Goal: Task Accomplishment & Management: Manage account settings

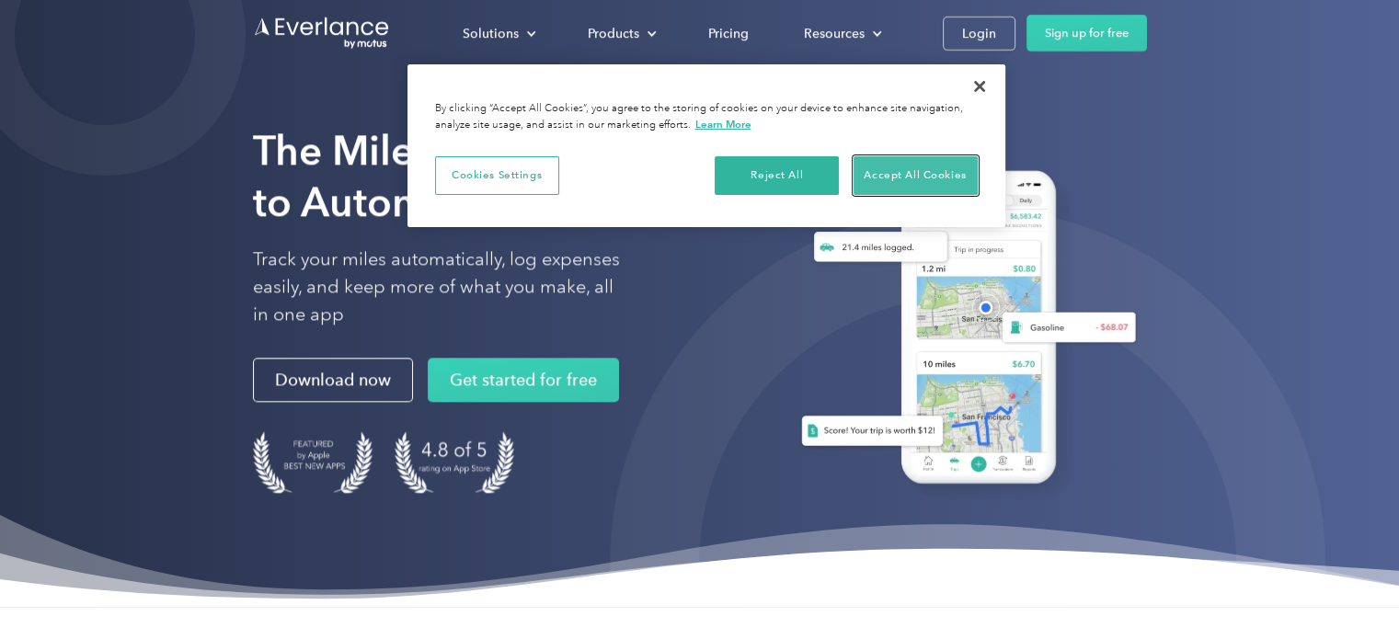
click at [913, 188] on button "Accept All Cookies" at bounding box center [915, 175] width 124 height 39
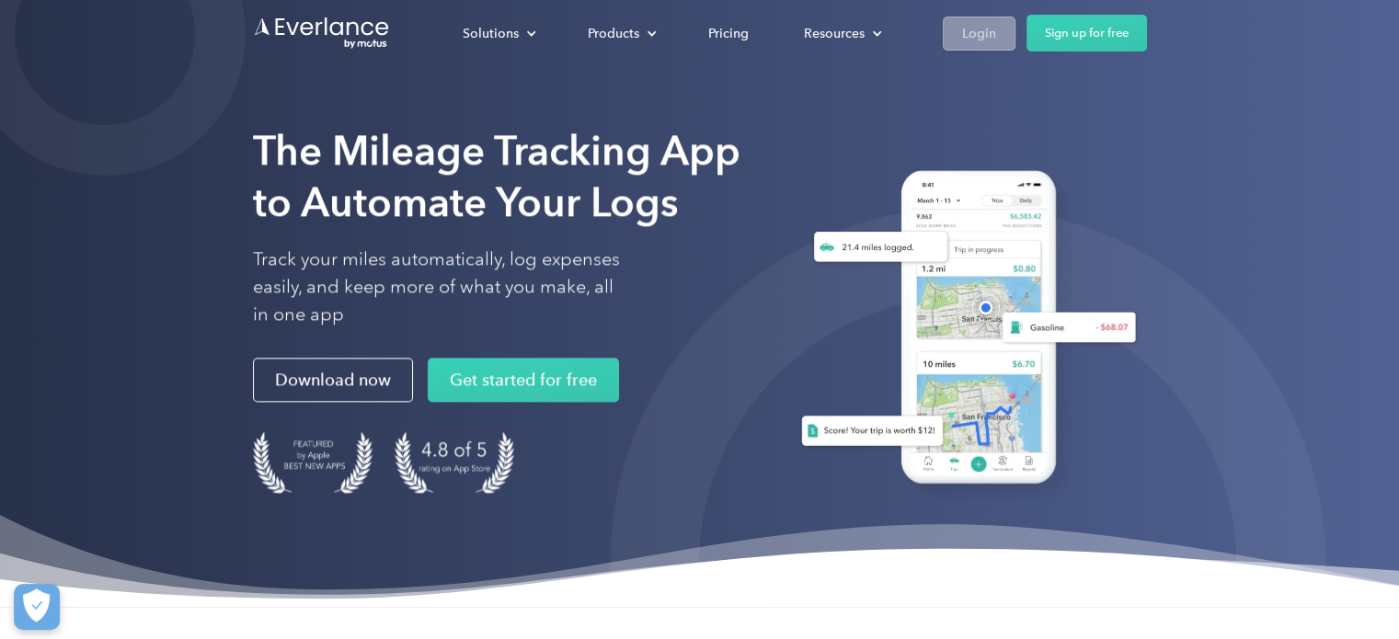
click at [977, 41] on div "Login" at bounding box center [979, 33] width 34 height 23
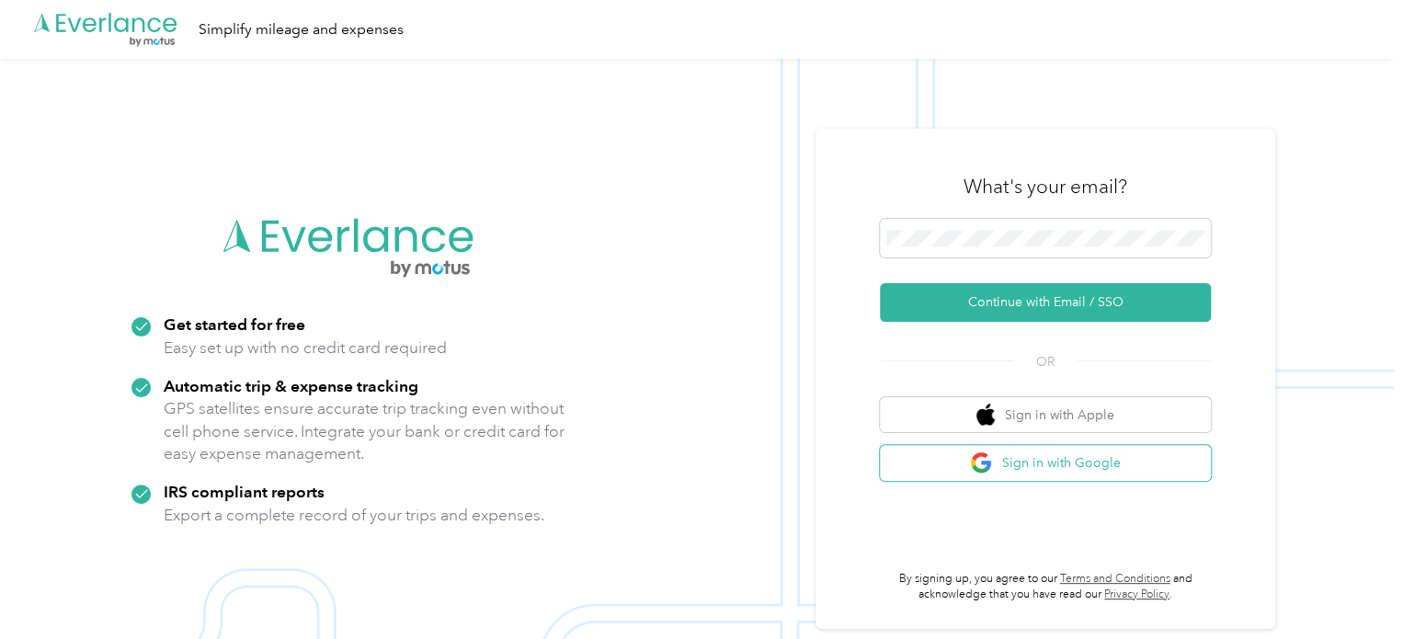
click at [1059, 464] on button "Sign in with Google" at bounding box center [1045, 463] width 331 height 36
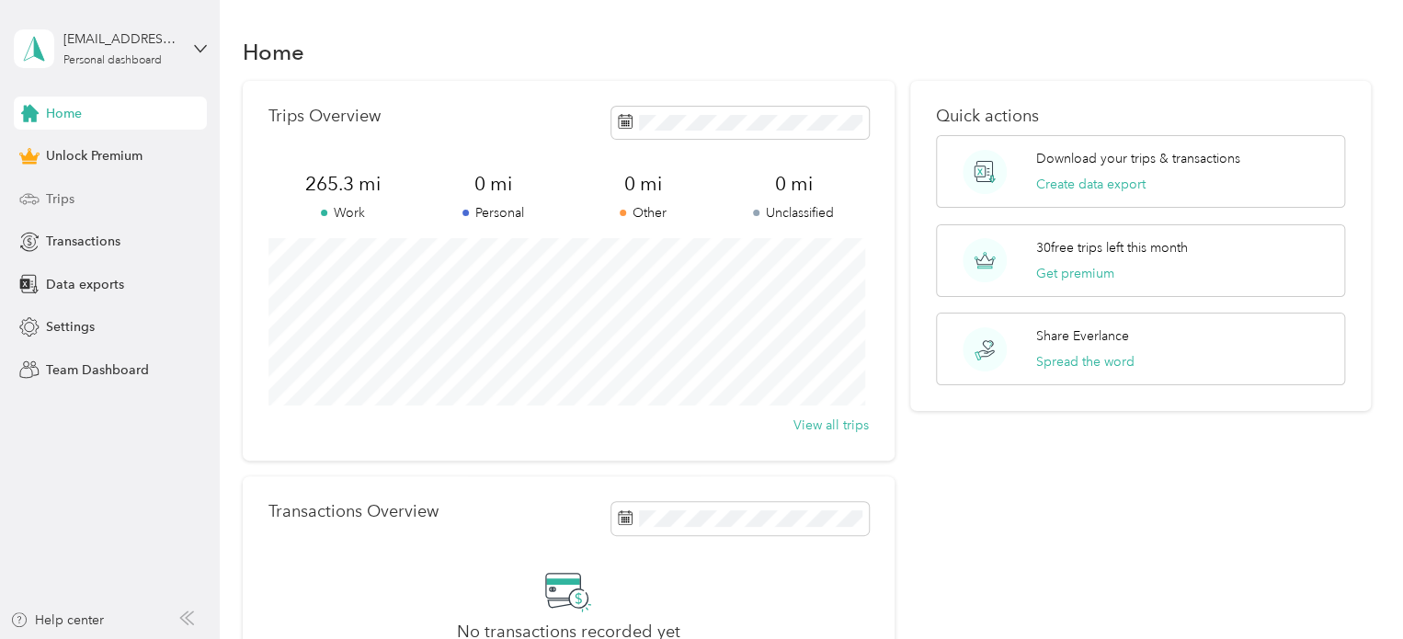
click at [152, 203] on div "Trips" at bounding box center [110, 198] width 193 height 33
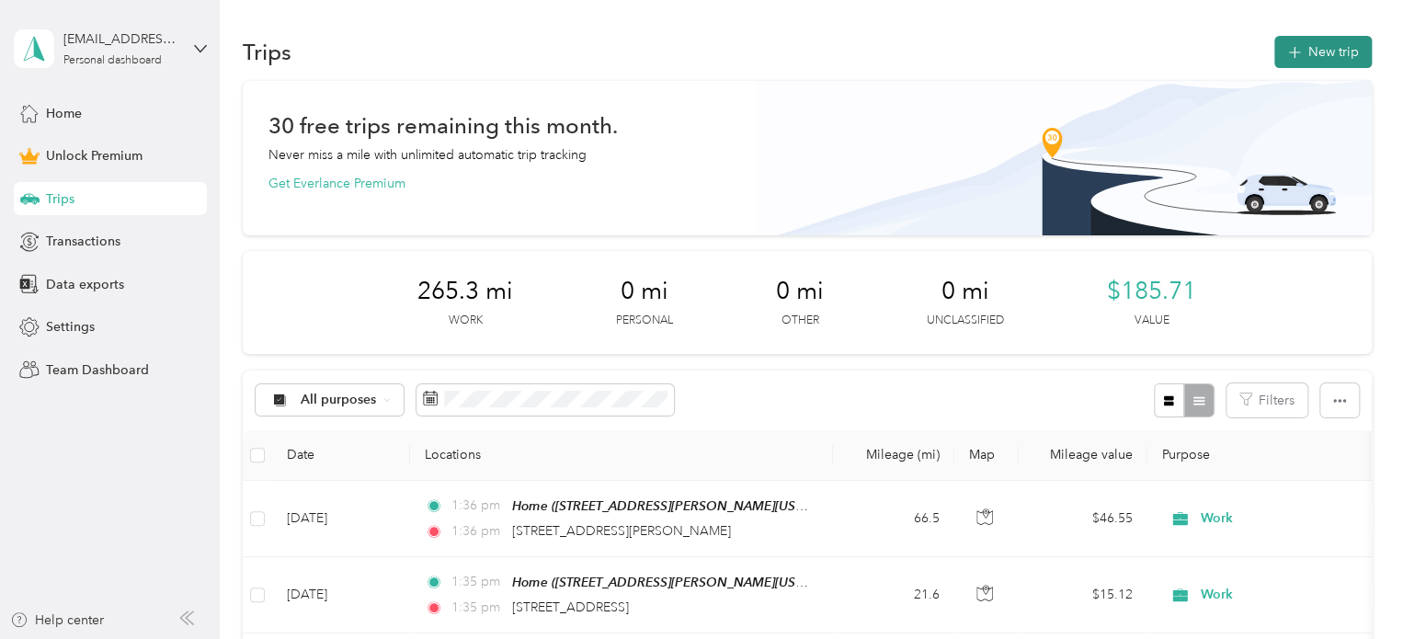
click at [1332, 44] on button "New trip" at bounding box center [1323, 52] width 97 height 32
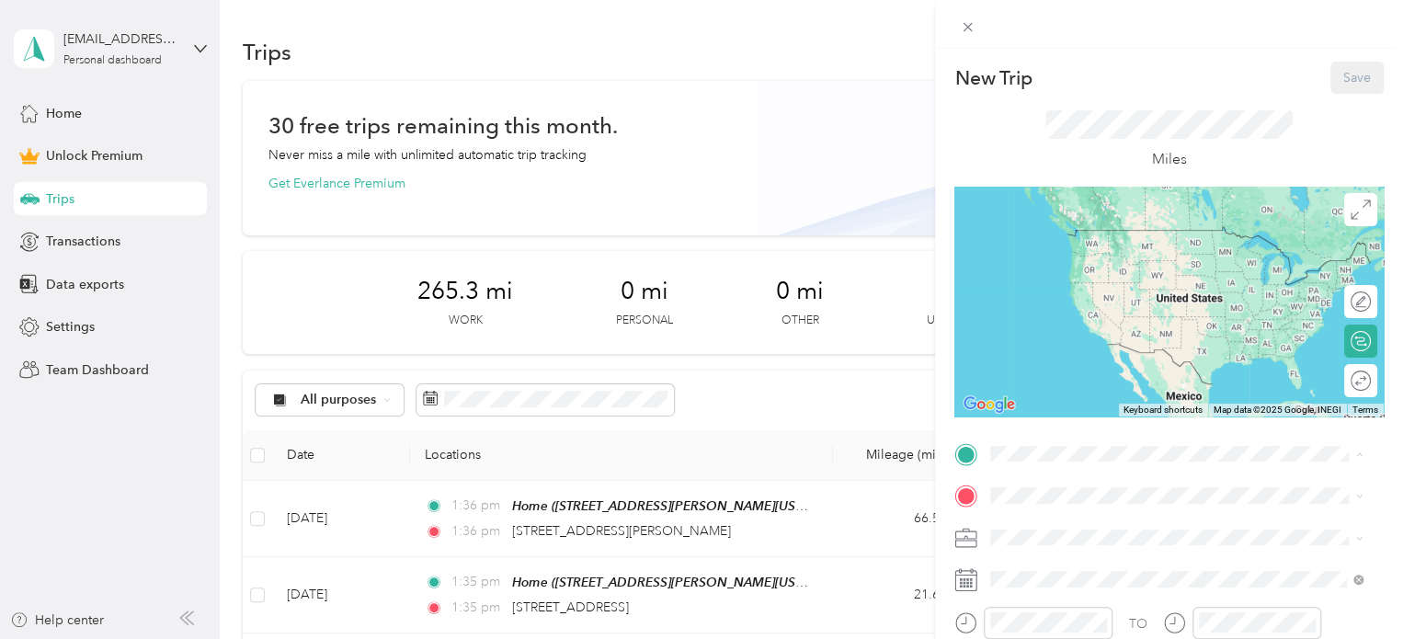
click at [1041, 400] on span "[STREET_ADDRESS][PERSON_NAME][US_STATE]" at bounding box center [1168, 392] width 286 height 16
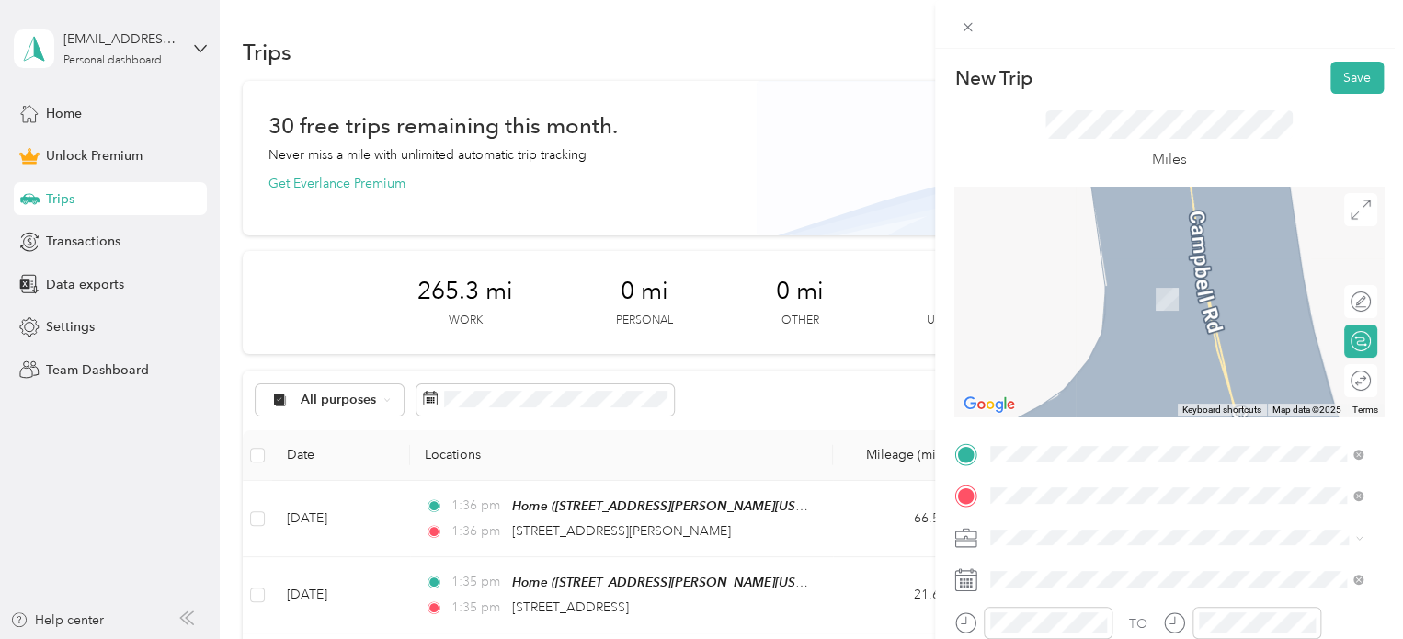
click at [1093, 349] on span "[STREET_ADDRESS][US_STATE]" at bounding box center [1117, 343] width 184 height 17
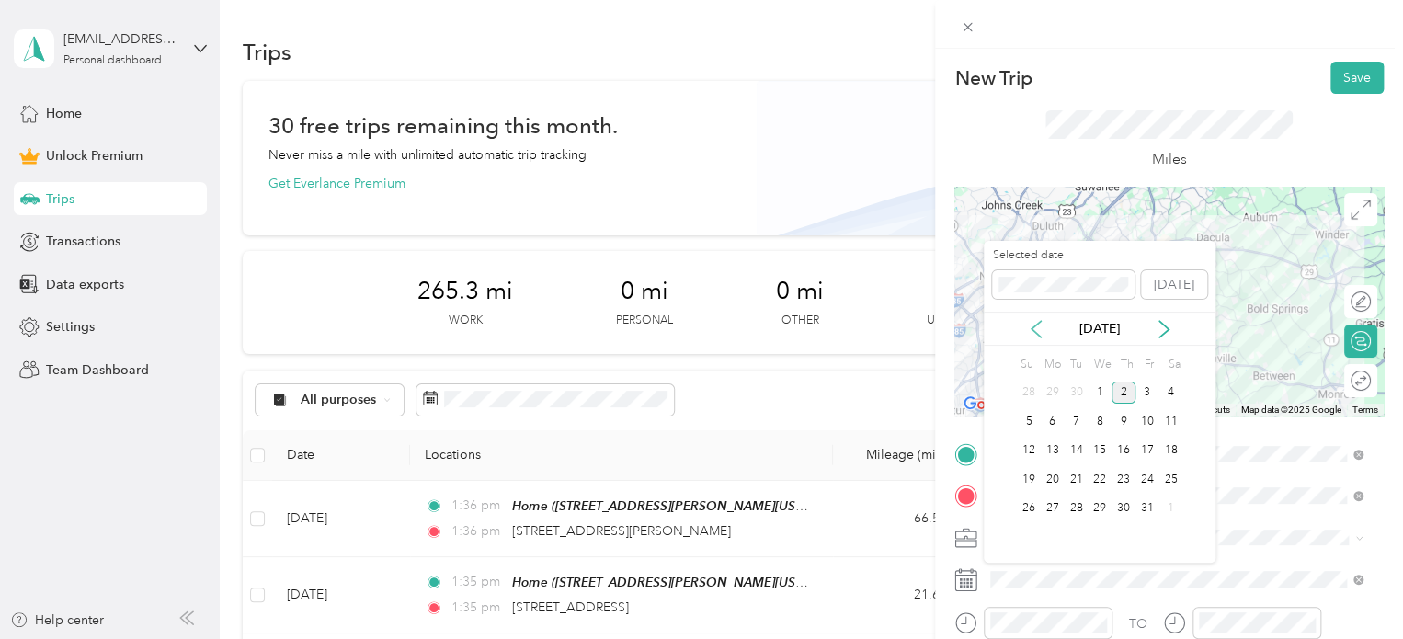
click at [1044, 328] on icon at bounding box center [1036, 329] width 18 height 18
click at [1165, 481] on div "27" at bounding box center [1171, 479] width 24 height 23
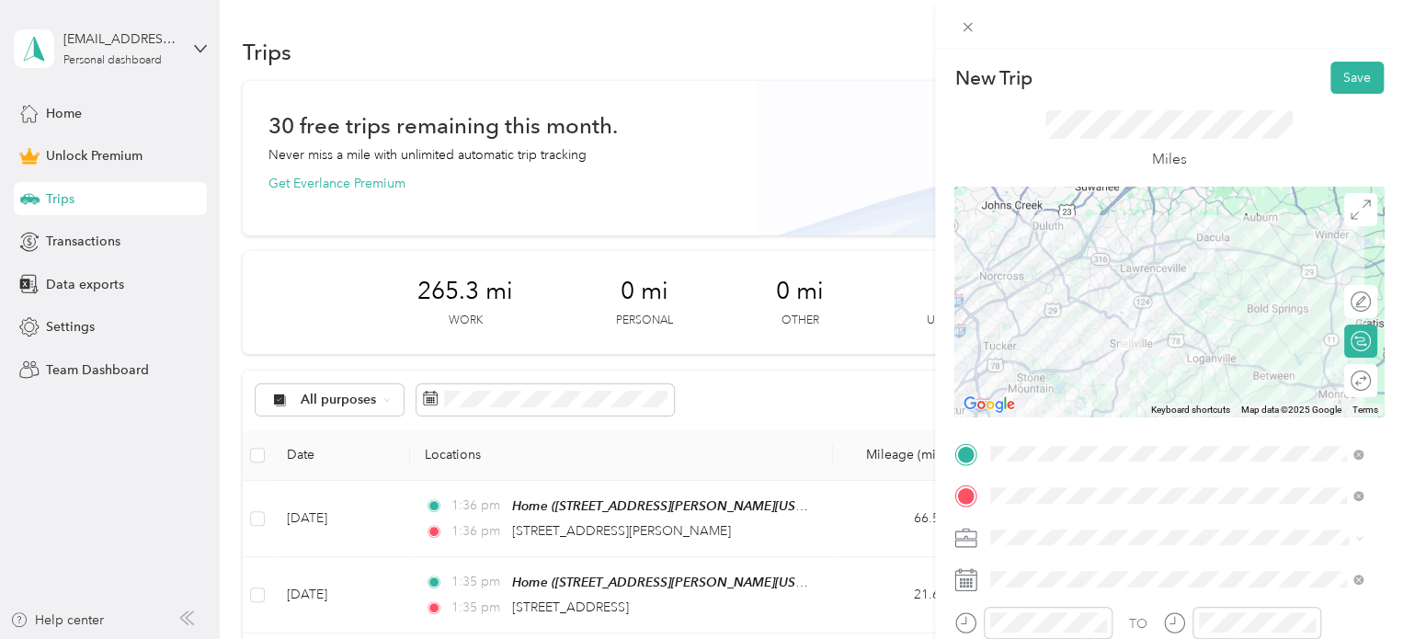
click at [1050, 287] on ol "Work Personal Doordash Other Charity Medical Moving Commute" at bounding box center [1176, 382] width 385 height 257
click at [1341, 80] on button "Save" at bounding box center [1357, 78] width 53 height 32
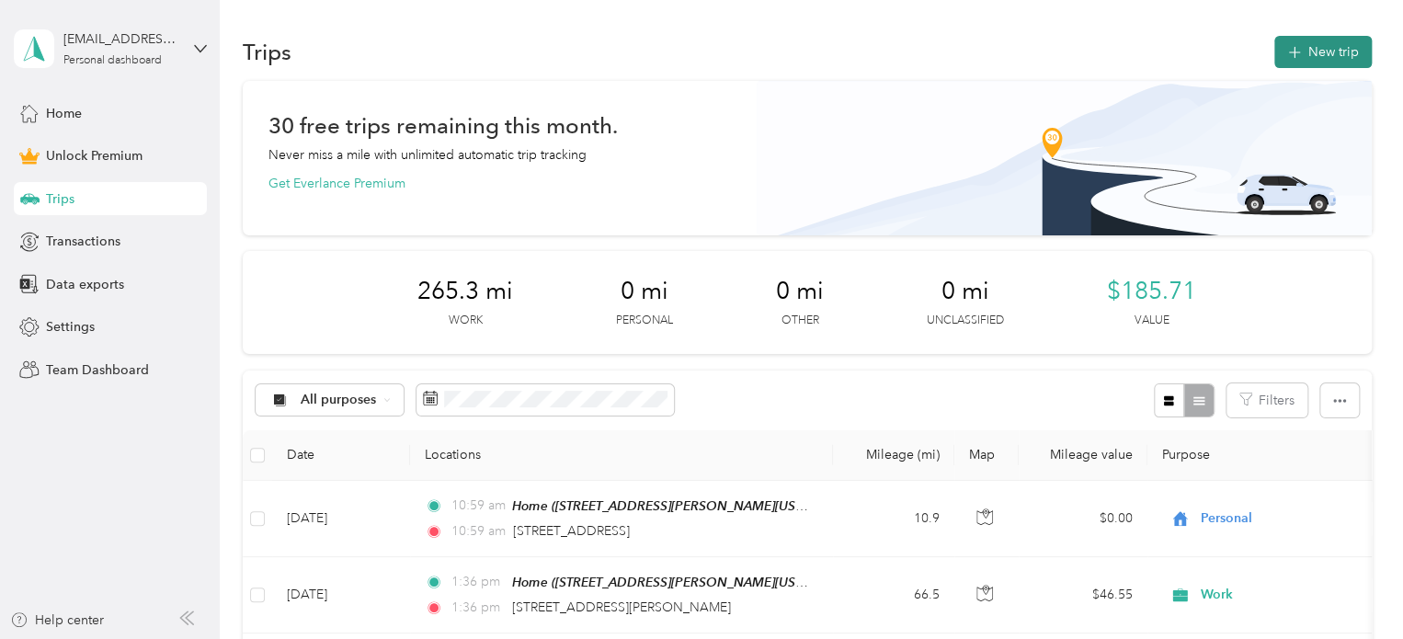
click at [1345, 50] on button "New trip" at bounding box center [1323, 52] width 97 height 32
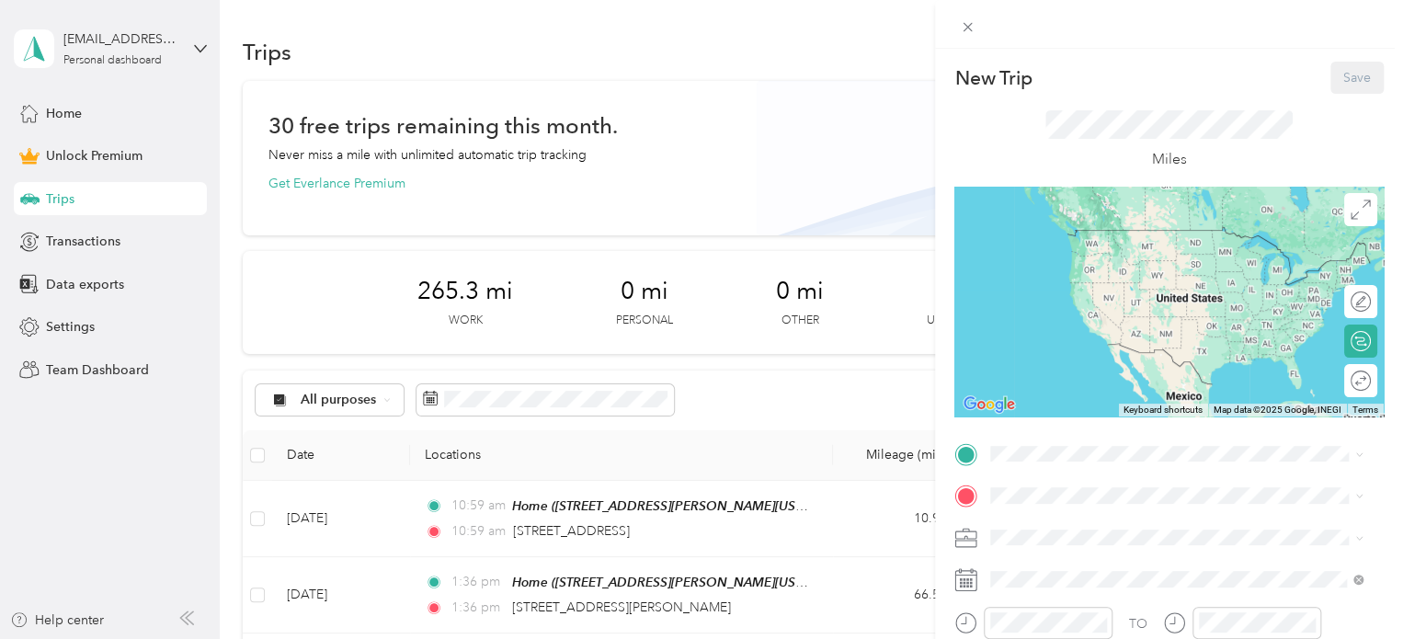
click at [1163, 267] on div "Home [STREET_ADDRESS][PERSON_NAME][US_STATE]" at bounding box center [1168, 247] width 286 height 39
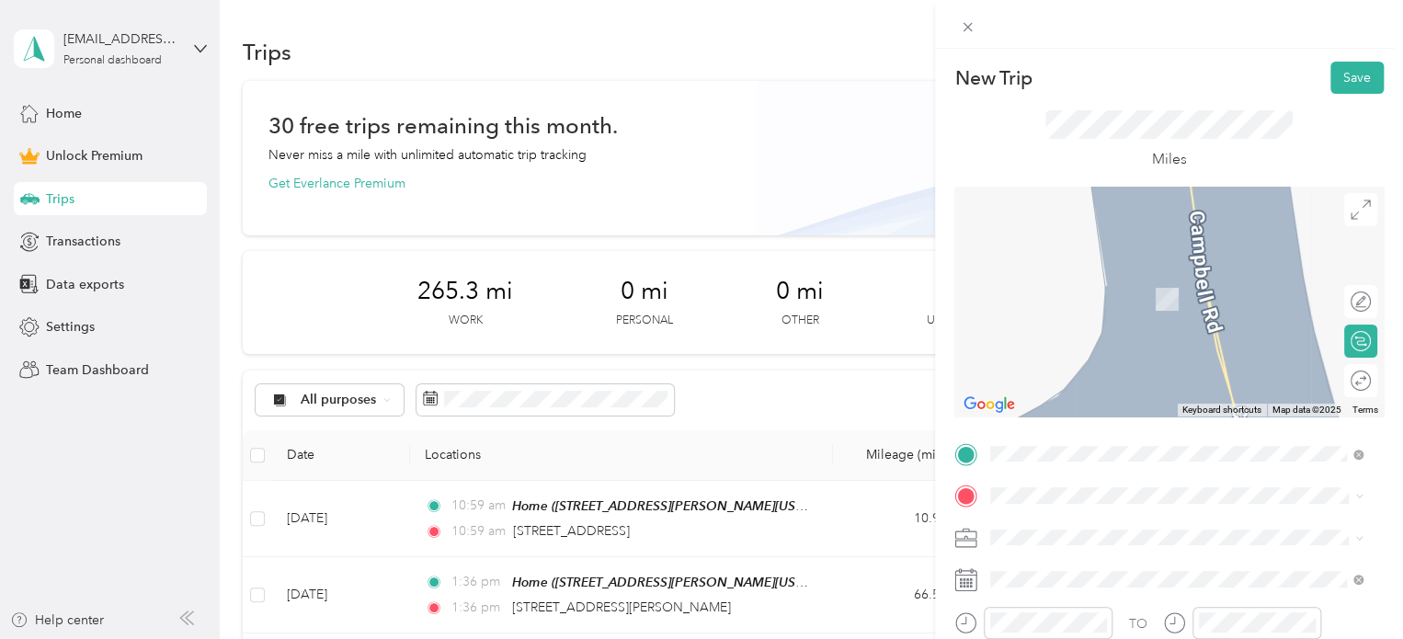
click at [1132, 359] on li "[STREET_ADDRESS][US_STATE]" at bounding box center [1176, 340] width 385 height 38
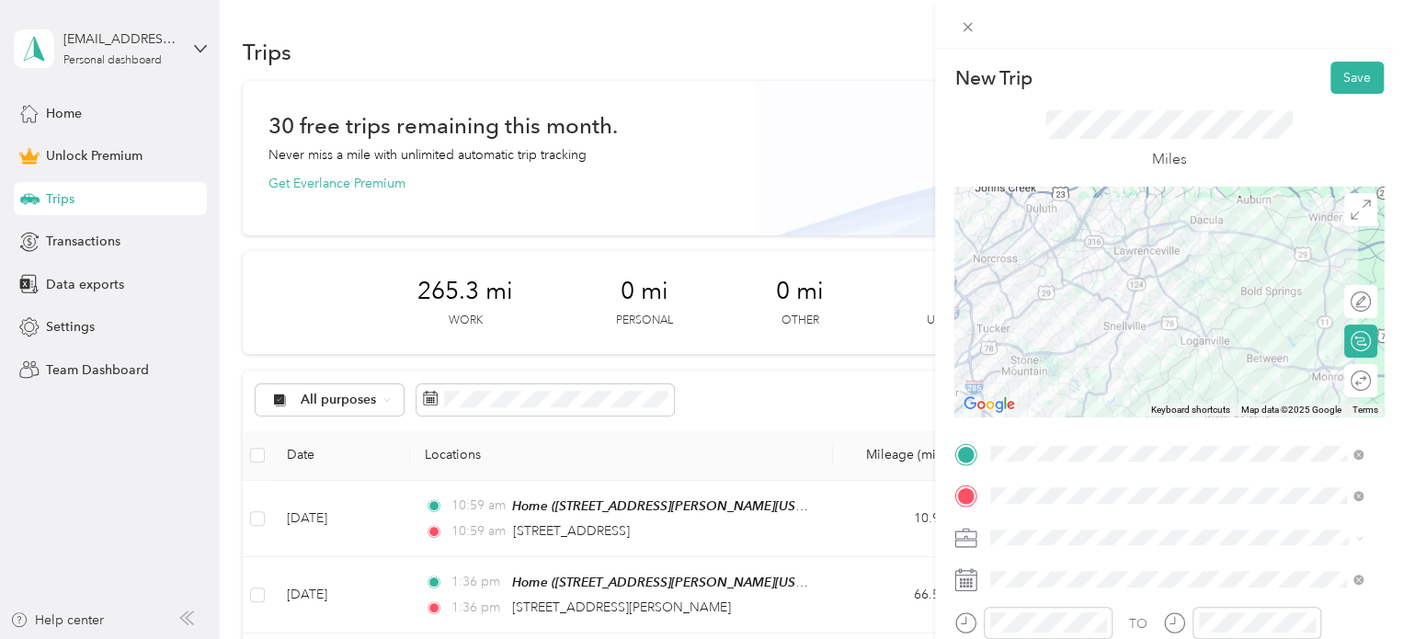
click at [1078, 286] on ol "Work Personal Doordash Other Charity Medical Moving Commute" at bounding box center [1176, 382] width 385 height 257
click at [1334, 380] on div at bounding box center [1342, 380] width 17 height 17
click at [1043, 549] on span at bounding box center [1184, 537] width 400 height 29
click at [1034, 282] on li "Work" at bounding box center [1176, 270] width 385 height 32
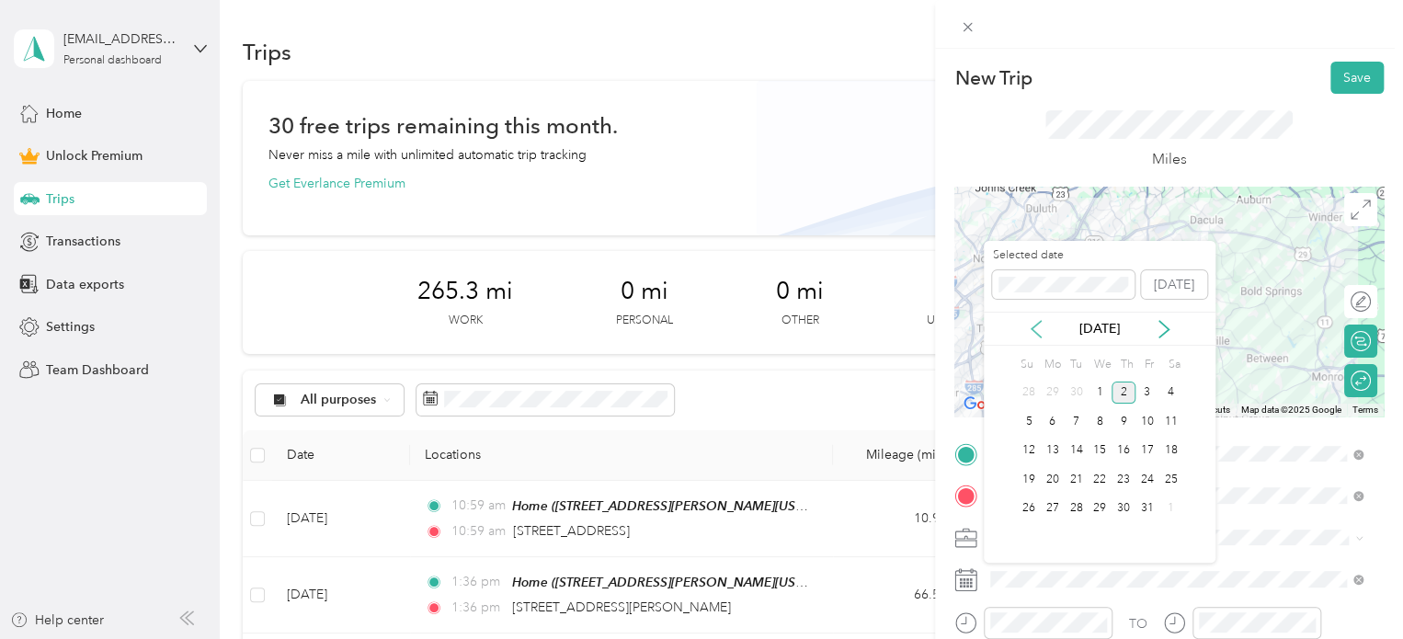
click at [1041, 327] on icon at bounding box center [1036, 329] width 18 height 18
click at [1166, 388] on div "6" at bounding box center [1171, 393] width 24 height 23
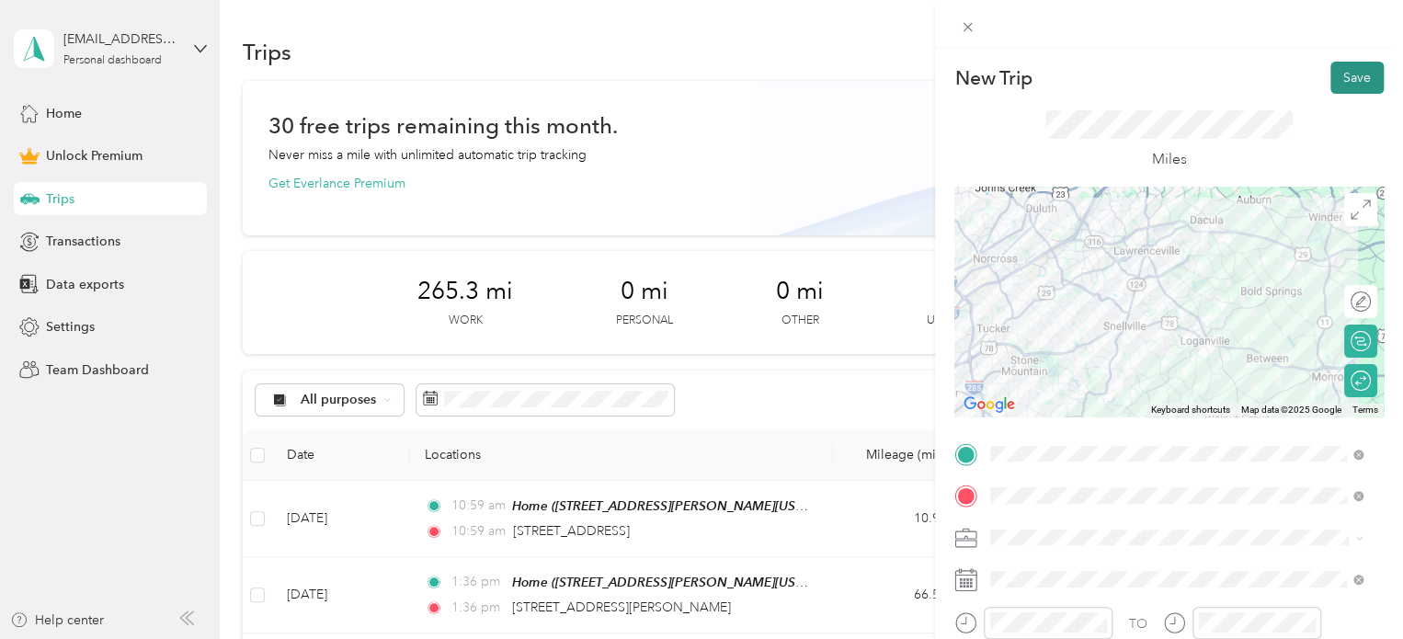
click at [1337, 87] on button "Save" at bounding box center [1357, 78] width 53 height 32
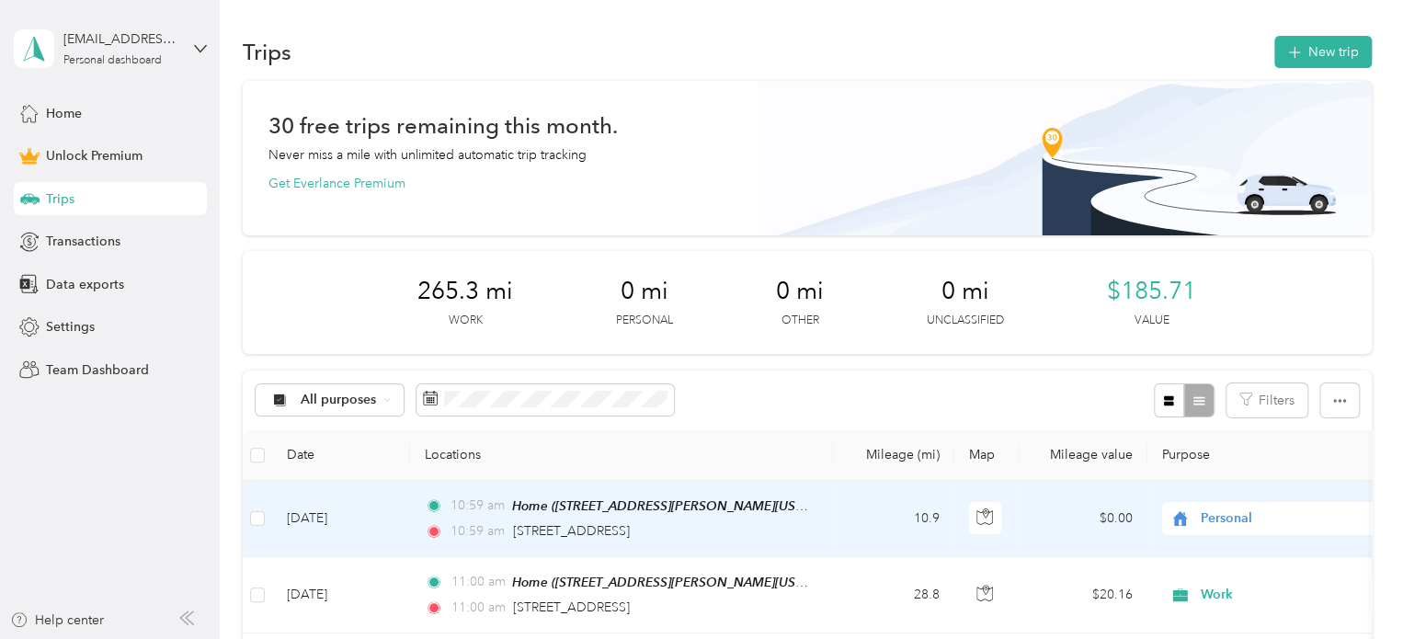
click at [1195, 518] on span "Personal" at bounding box center [1269, 519] width 200 height 20
click at [1214, 266] on ol "Work Personal Doordash Other Charity Medical Moving Commute" at bounding box center [1276, 370] width 228 height 257
click at [1232, 521] on span "Personal" at bounding box center [1285, 519] width 168 height 20
click at [1243, 255] on span "Work" at bounding box center [1292, 252] width 170 height 19
